Goal: Navigation & Orientation: Find specific page/section

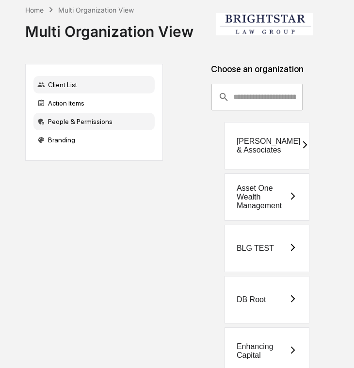
click at [80, 124] on div "People & Permissions" at bounding box center [93, 121] width 121 height 17
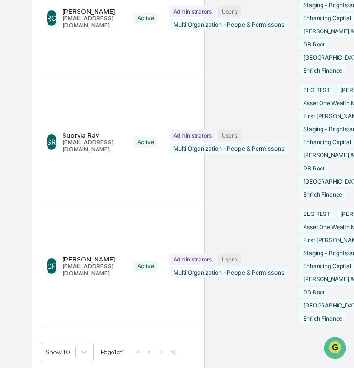
scroll to position [225, 139]
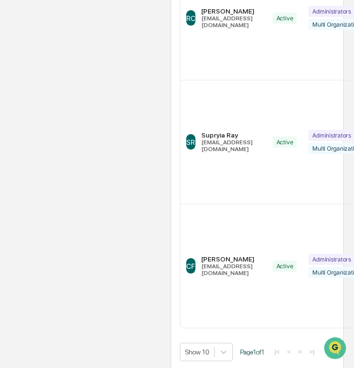
scroll to position [0, 0]
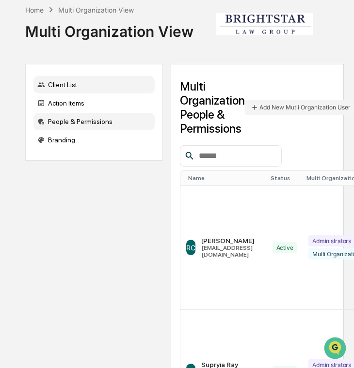
click at [96, 91] on div "Client List" at bounding box center [93, 84] width 121 height 17
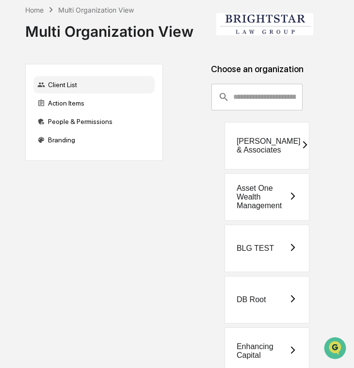
click at [277, 154] on div "[PERSON_NAME] & Associates" at bounding box center [268, 145] width 64 height 17
